Goal: Transaction & Acquisition: Purchase product/service

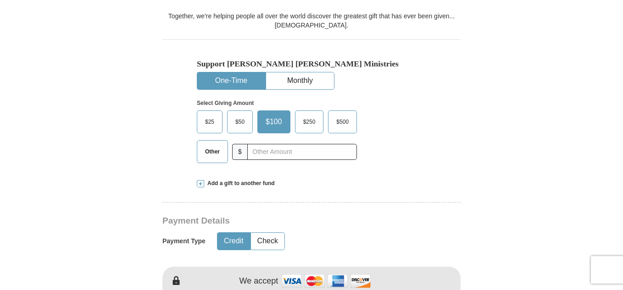
click at [227, 82] on button "One-Time" at bounding box center [231, 80] width 68 height 17
click at [234, 122] on span "$50" at bounding box center [240, 122] width 18 height 14
click at [0, 0] on input "$50" at bounding box center [0, 0] width 0 height 0
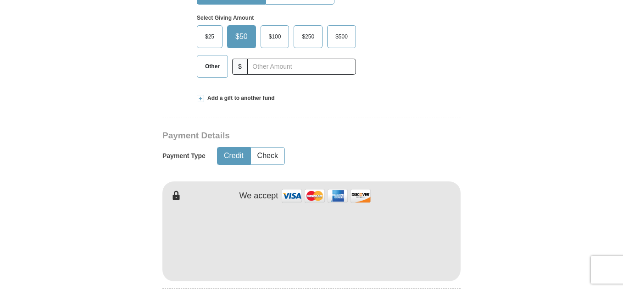
scroll to position [371, 0]
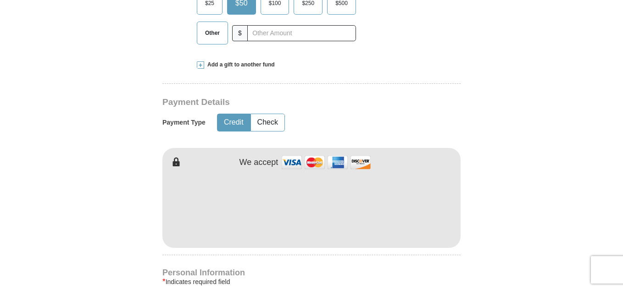
click at [236, 123] on button "Credit" at bounding box center [233, 122] width 33 height 17
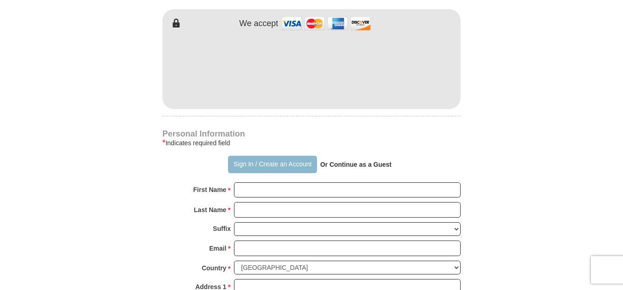
scroll to position [519, 0]
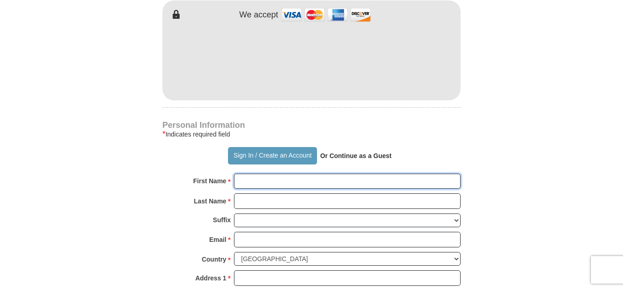
click at [247, 180] on input "First Name *" at bounding box center [347, 182] width 227 height 16
type input "[PERSON_NAME]"
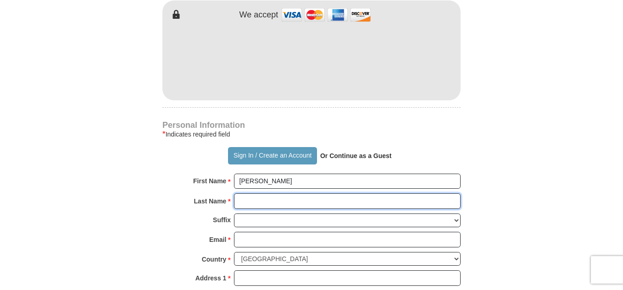
click at [246, 201] on input "Last Name *" at bounding box center [347, 202] width 227 height 16
type input "[PERSON_NAME]"
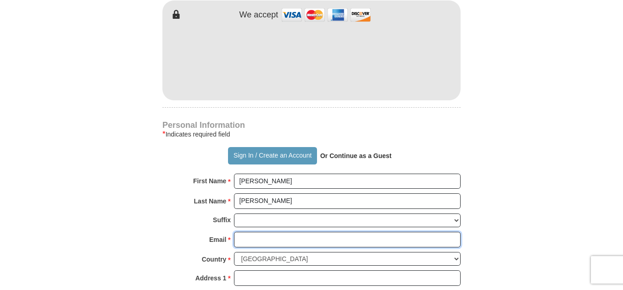
click at [254, 240] on input "Email *" at bounding box center [347, 240] width 227 height 16
type input "[PERSON_NAME][EMAIL_ADDRESS][DOMAIN_NAME]"
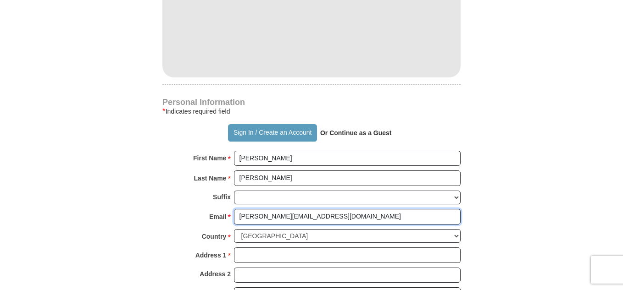
scroll to position [576, 0]
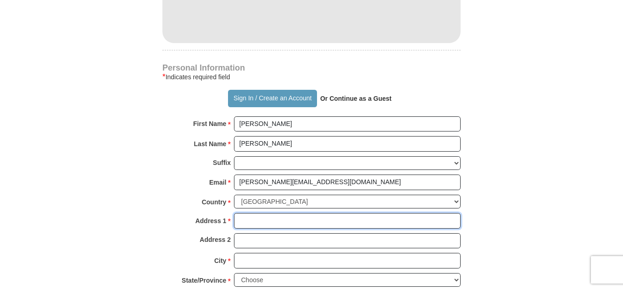
click at [255, 226] on input "Address 1 *" at bounding box center [347, 221] width 227 height 16
type input "[STREET_ADDRESS]"
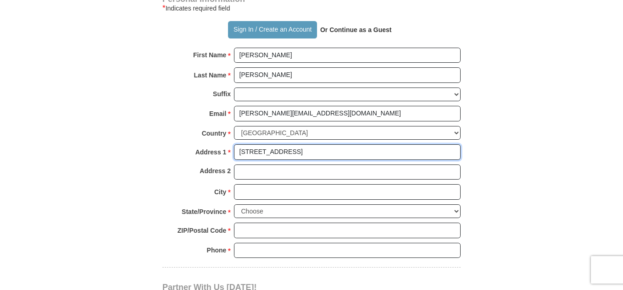
scroll to position [678, 0]
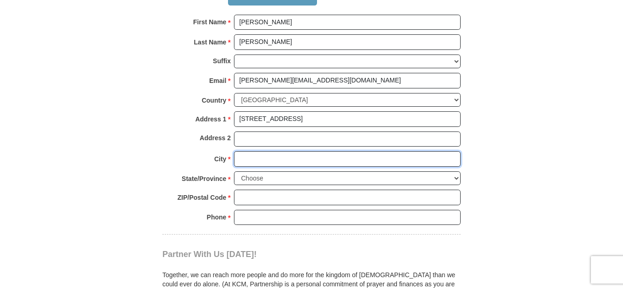
click at [249, 163] on input "City *" at bounding box center [347, 159] width 227 height 16
type input "[GEOGRAPHIC_DATA]"
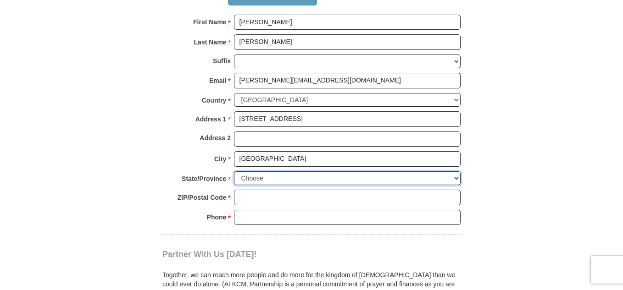
click at [273, 177] on select "Choose [US_STATE] [US_STATE] [US_STATE] [US_STATE] [US_STATE] Armed Forces Amer…" at bounding box center [347, 179] width 227 height 14
select select "OK"
click at [234, 172] on select "Choose [US_STATE] [US_STATE] [US_STATE] [US_STATE] [US_STATE] Armed Forces Amer…" at bounding box center [347, 179] width 227 height 14
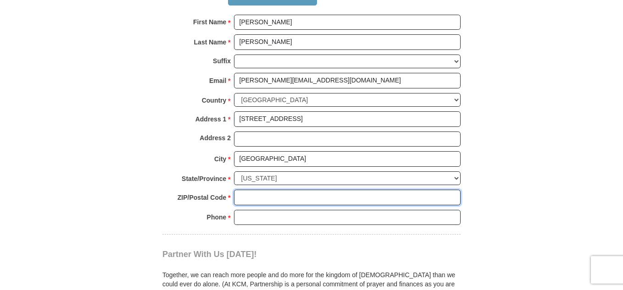
click at [252, 197] on input "ZIP/Postal Code *" at bounding box center [347, 198] width 227 height 16
type input "73110"
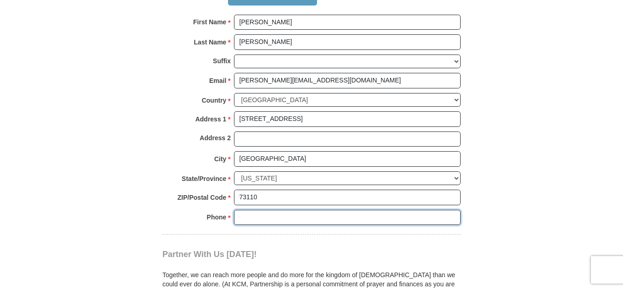
click at [244, 213] on input "Phone * *" at bounding box center [347, 218] width 227 height 16
type input "[PHONE_NUMBER]"
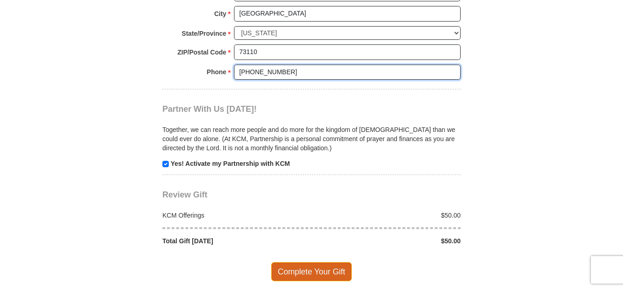
scroll to position [846, 0]
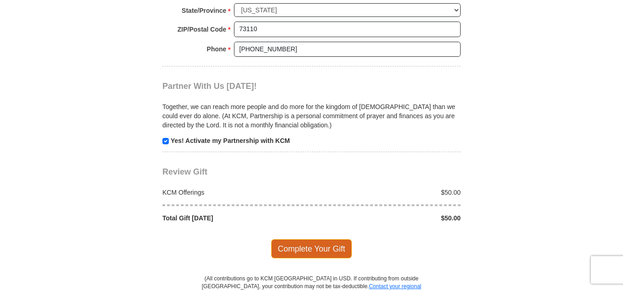
click at [309, 251] on span "Complete Your Gift" at bounding box center [311, 248] width 81 height 19
